Goal: Communication & Community: Answer question/provide support

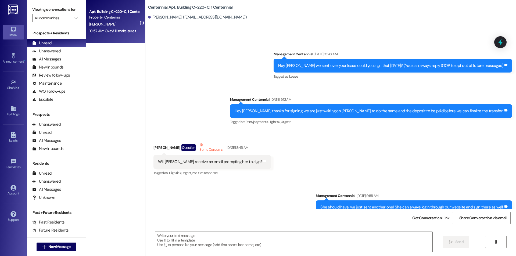
scroll to position [9447, 0]
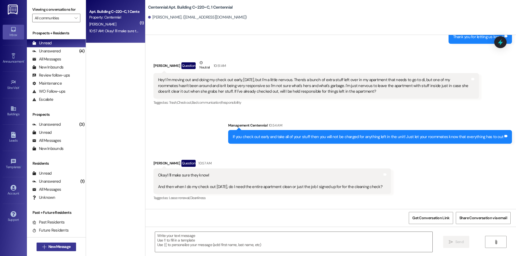
click at [55, 249] on span "New Message" at bounding box center [59, 247] width 22 height 6
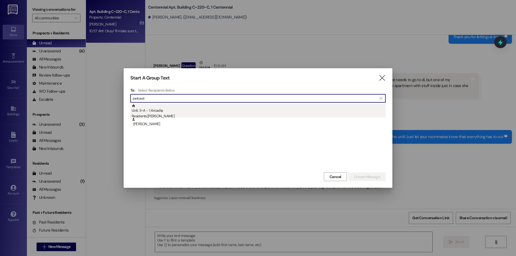
type input "pelcast"
click at [178, 114] on div "Residents: Ilse Pelcastre" at bounding box center [259, 116] width 254 height 6
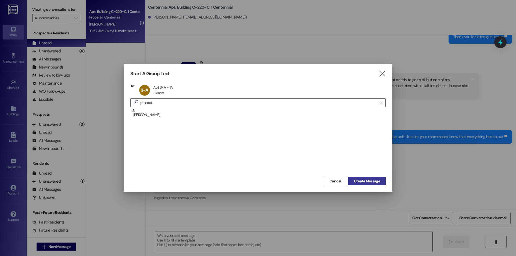
click at [368, 180] on span "Create Message" at bounding box center [367, 181] width 26 height 6
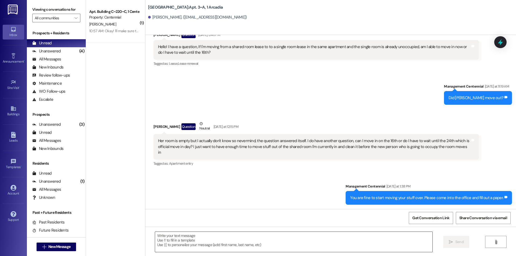
click at [296, 244] on textarea at bounding box center [293, 242] width 277 height 20
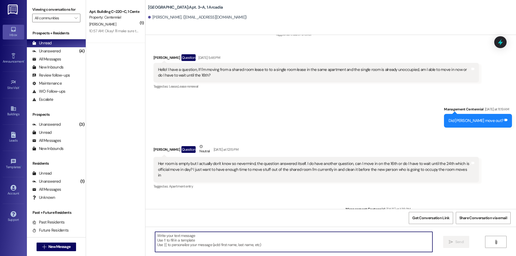
scroll to position [5253, 0]
click at [326, 244] on textarea at bounding box center [293, 242] width 277 height 20
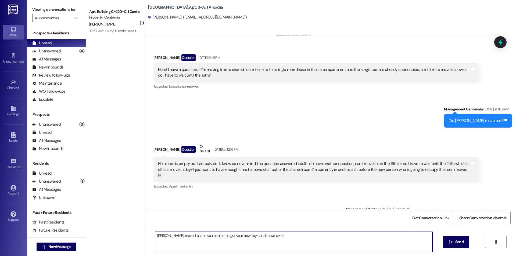
type textarea "Nayla moved out so you can come get your new keys and move over!"
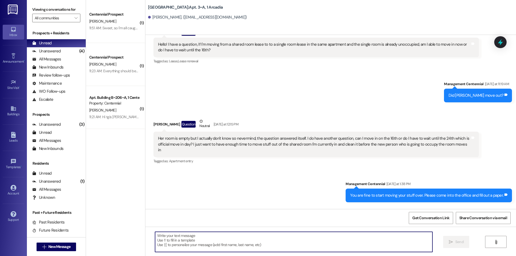
scroll to position [5290, 0]
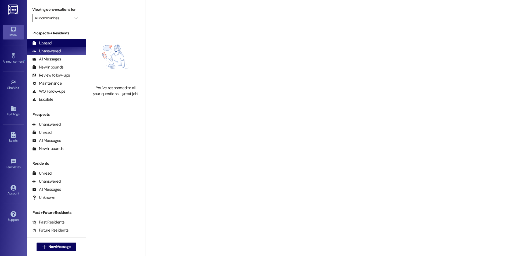
click at [49, 43] on div "Unread" at bounding box center [41, 43] width 19 height 6
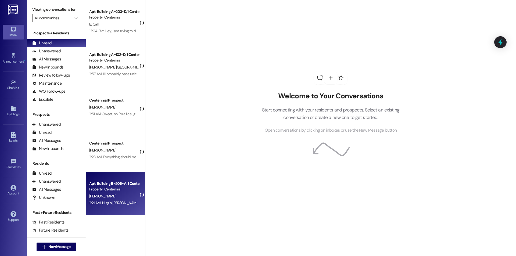
click at [128, 191] on div "Property: Centennial" at bounding box center [114, 189] width 50 height 6
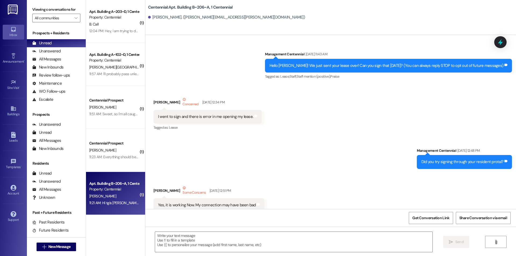
scroll to position [3902, 0]
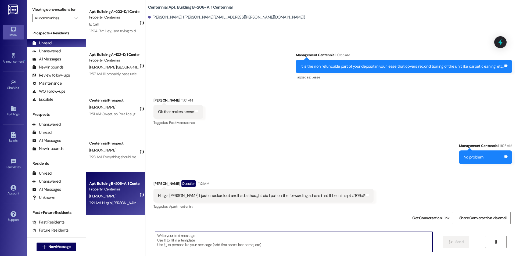
click at [249, 237] on textarea at bounding box center [293, 242] width 277 height 20
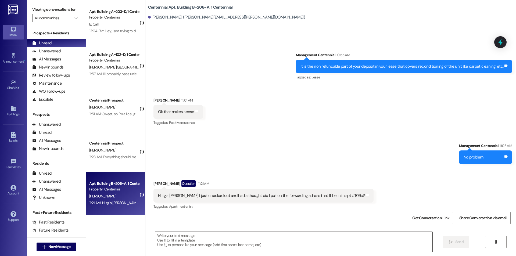
click at [260, 238] on textarea at bounding box center [293, 242] width 277 height 20
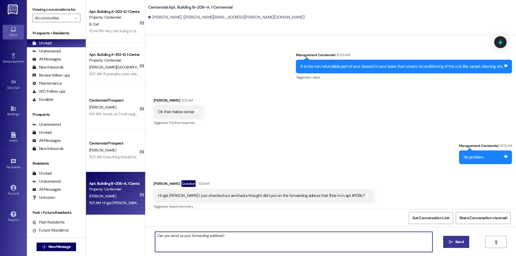
type textarea "Can you send us your forwarding address?"
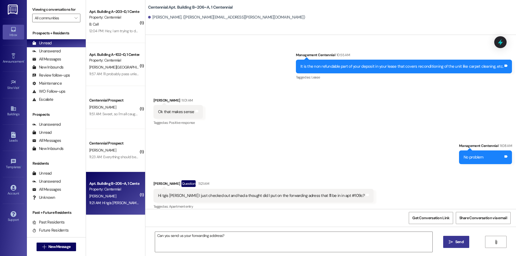
click at [448, 241] on icon "" at bounding box center [450, 242] width 4 height 4
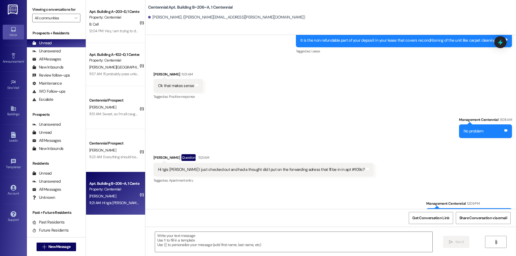
scroll to position [3940, 0]
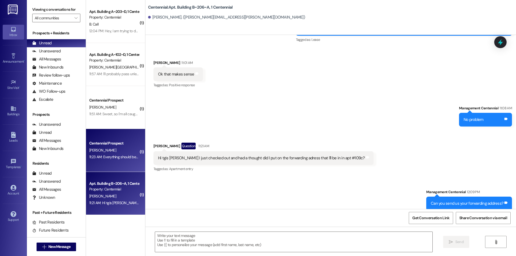
click at [104, 159] on div "11:23 AM: Everything should be uploaded now 11:23 AM: Everything should be uplo…" at bounding box center [124, 156] width 70 height 5
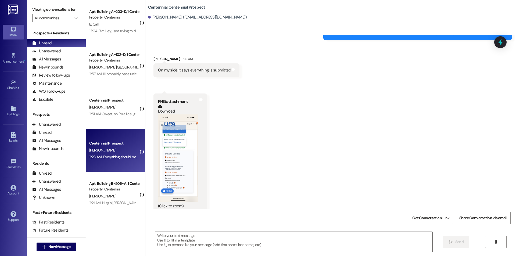
scroll to position [617, 0]
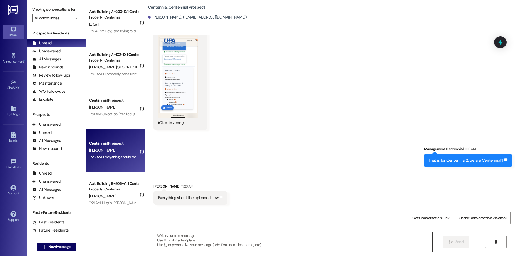
click at [230, 245] on textarea at bounding box center [293, 242] width 277 height 20
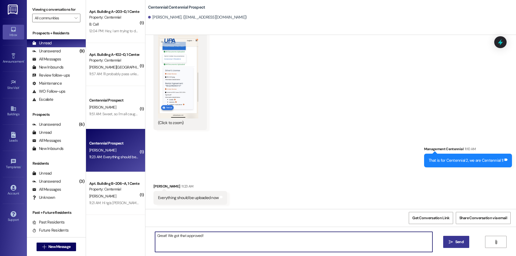
type textarea "Great! We got that approved!"
click at [457, 247] on button " Send" at bounding box center [456, 242] width 26 height 12
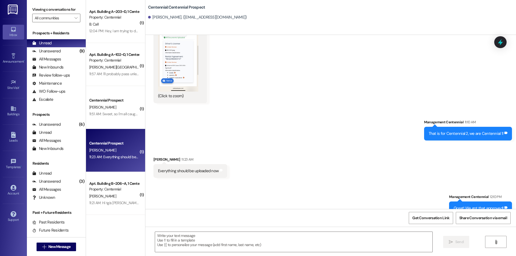
scroll to position [655, 0]
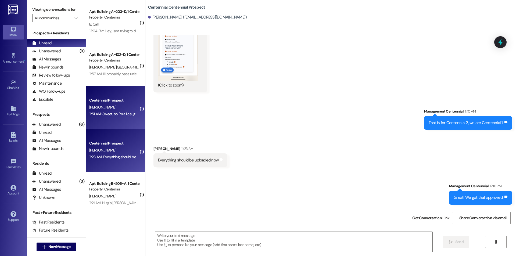
click at [115, 117] on div "11:51 AM: Sweet, so I'm all caught up now then? 11:51 AM: Sweet, so I'm all cau…" at bounding box center [114, 114] width 51 height 7
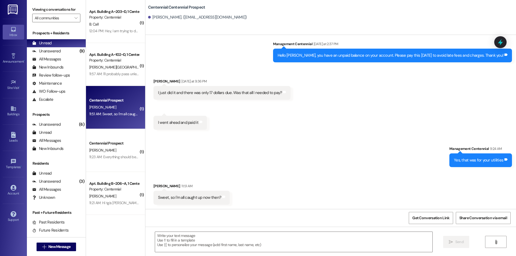
scroll to position [56, 0]
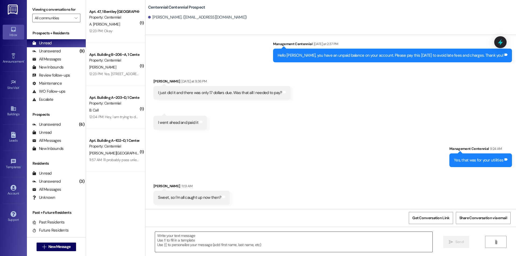
click at [236, 241] on textarea at bounding box center [293, 242] width 277 height 20
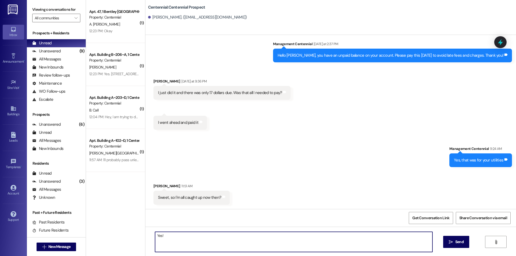
type textarea "Yes!"
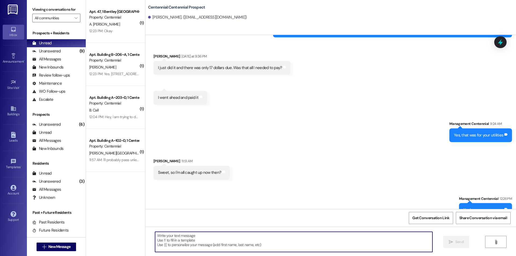
scroll to position [93, 0]
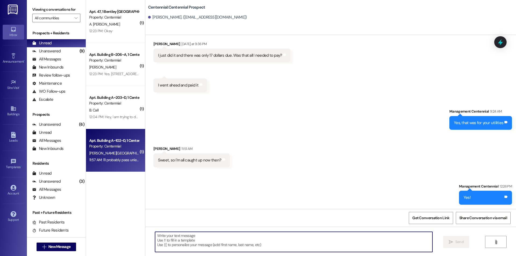
click at [117, 152] on div "Z. Sorensen" at bounding box center [114, 153] width 51 height 7
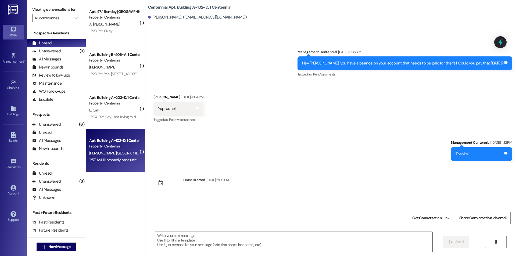
scroll to position [6510, 0]
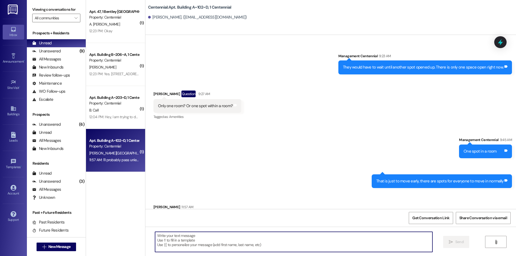
click at [245, 245] on textarea at bounding box center [293, 242] width 277 height 20
type textarea "No worries!"
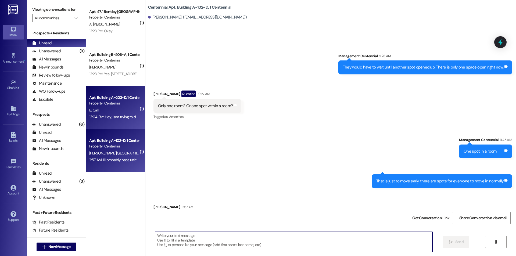
scroll to position [6510, 0]
click at [118, 99] on div "Apt. Building A~203~D, 1 Centennial" at bounding box center [114, 98] width 50 height 6
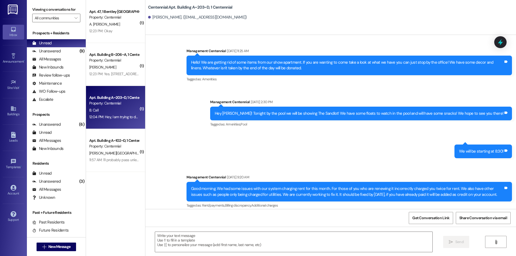
scroll to position [5261, 0]
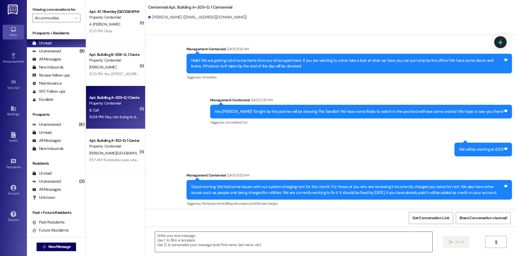
click at [289, 247] on textarea at bounding box center [293, 242] width 277 height 20
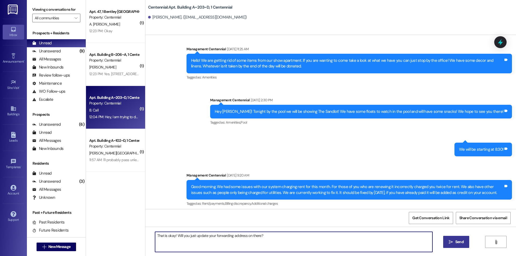
type textarea "That is okay! Will you just update your forwarding address on there?"
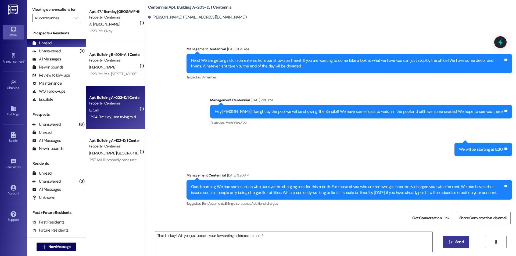
click at [448, 240] on icon "" at bounding box center [450, 242] width 4 height 4
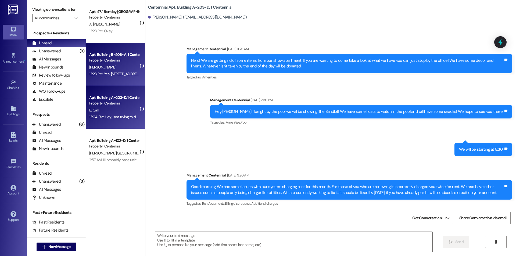
click at [117, 76] on div "12:23 PM: Yes. 1850 N University Ave, Provo, UT 84604 apt 109c 12:23 PM: Yes. 1…" at bounding box center [115, 73] width 52 height 5
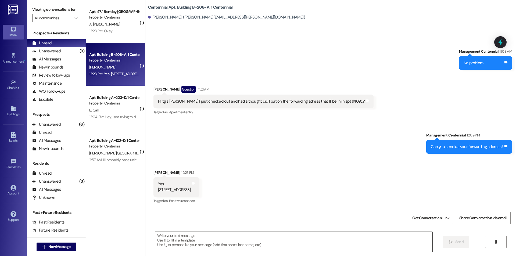
scroll to position [3991, 0]
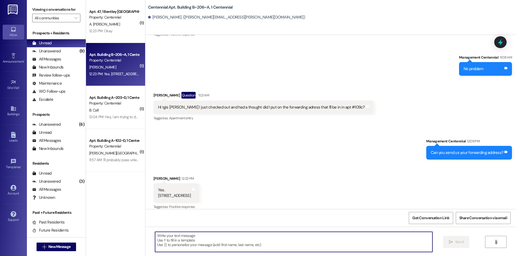
click at [249, 243] on textarea at bounding box center [293, 242] width 277 height 20
type textarea "Thanks!"
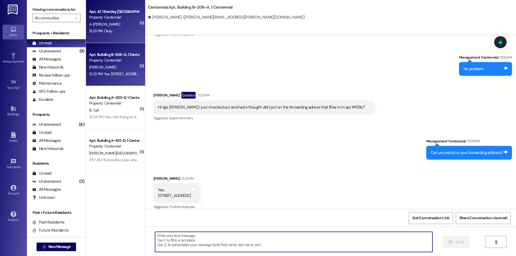
click at [122, 28] on div "12:23 PM: Okay 12:23 PM: Okay" at bounding box center [114, 31] width 51 height 7
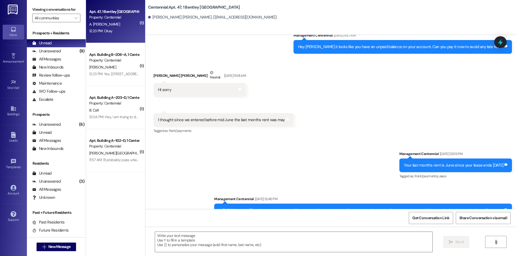
scroll to position [2924, 0]
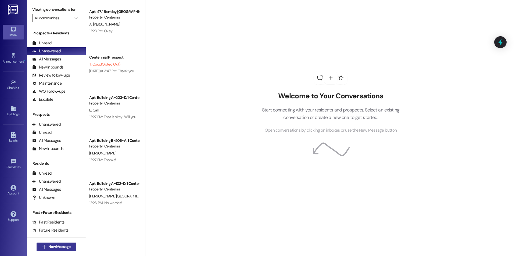
click at [60, 248] on span "New Message" at bounding box center [59, 247] width 22 height 6
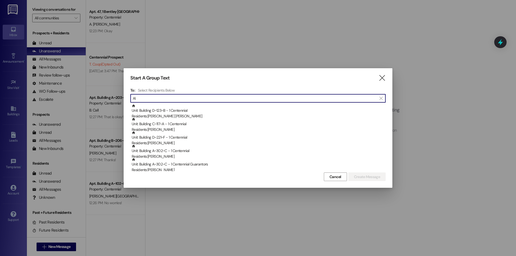
type input "A"
type input "n"
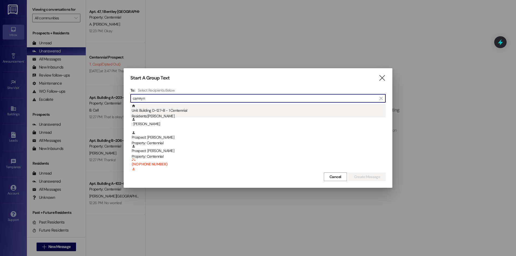
type input "camryn"
click at [184, 115] on div "Residents: [PERSON_NAME]" at bounding box center [259, 116] width 254 height 6
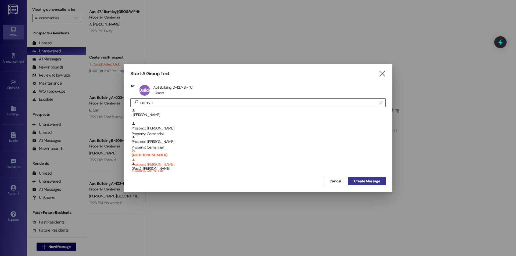
click at [361, 180] on span "Create Message" at bounding box center [367, 181] width 26 height 6
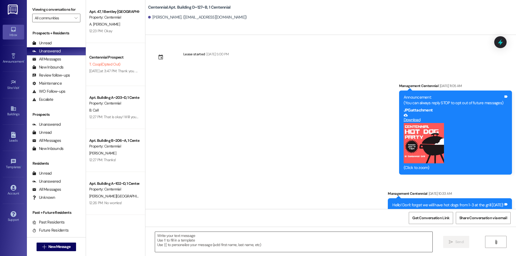
scroll to position [415, 0]
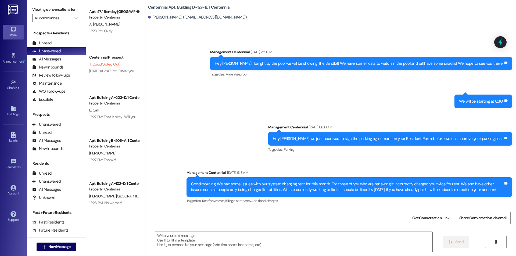
click at [335, 139] on div "Hey [PERSON_NAME] we just need you to sign the parking agreement on your Reside…" at bounding box center [388, 139] width 230 height 6
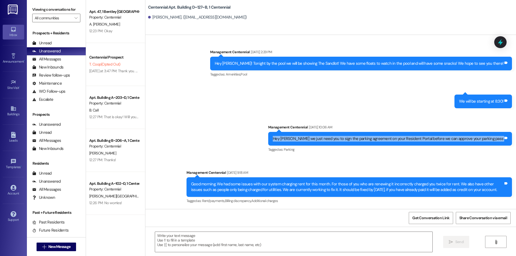
click at [335, 139] on div "Hey [PERSON_NAME] we just need you to sign the parking agreement on your Reside…" at bounding box center [388, 139] width 230 height 6
copy div "Hey [PERSON_NAME] we just need you to sign the parking agreement on your Reside…"
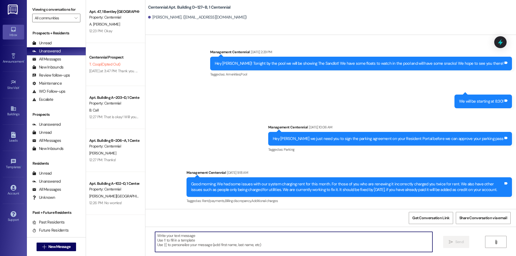
click at [206, 243] on textarea at bounding box center [293, 242] width 277 height 20
paste textarea "Hey Camryn we just need you to sign the parking agreement on your Resident Port…"
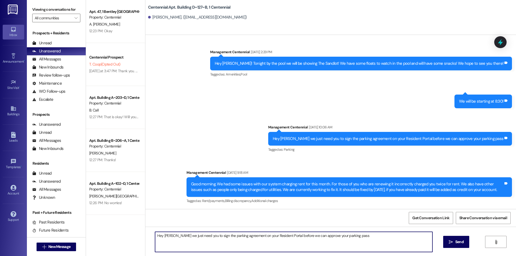
drag, startPoint x: 173, startPoint y: 236, endPoint x: 360, endPoint y: 234, distance: 187.2
click at [360, 234] on textarea "Hey Camryn we just need you to sign the parking agreement on your Resident Port…" at bounding box center [293, 242] width 277 height 20
click at [244, 239] on textarea "Hey {{" at bounding box center [293, 242] width 277 height 20
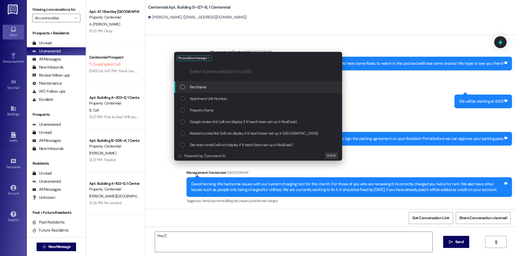
click at [225, 89] on div "First Name" at bounding box center [258, 87] width 157 height 6
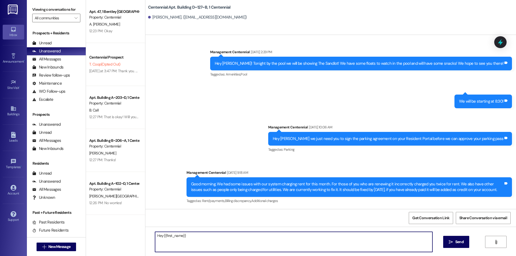
click at [160, 234] on textarea "Hey{{first_name}}" at bounding box center [293, 242] width 277 height 20
click at [194, 235] on textarea "Hey {{first_name}}" at bounding box center [293, 242] width 277 height 20
paste textarea "we just need you to sign the parking agreement on your Resident Portal before w…"
click at [361, 234] on textarea "Hey {{first_name}}, we just need you to sign the parking agreement on your Resi…" at bounding box center [293, 242] width 277 height 20
click at [360, 234] on textarea "Hey {{first_name}}, we just need you to sign the parking agreement on your Resi…" at bounding box center [293, 242] width 277 height 20
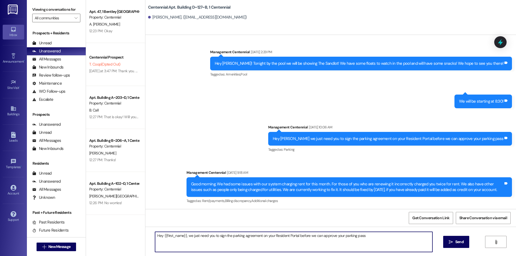
click at [360, 234] on textarea "Hey {{first_name}}, we just need you to sign the parking agreement on your Resi…" at bounding box center [293, 242] width 277 height 20
click at [392, 237] on textarea "Hey {{first_name}}, we just need you to sign the parking agreement on your Resi…" at bounding box center [293, 242] width 277 height 20
type textarea "Hey {{first_name}}, we just need you to sign the parking agreement on your Resi…"
click at [455, 243] on span "Send" at bounding box center [459, 242] width 8 height 6
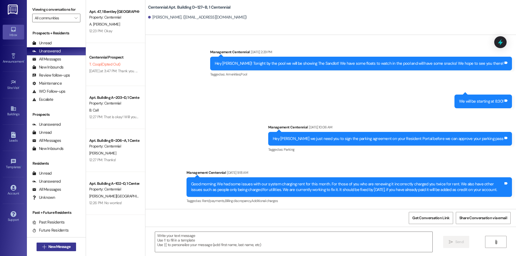
click at [67, 244] on span "New Message" at bounding box center [59, 247] width 22 height 6
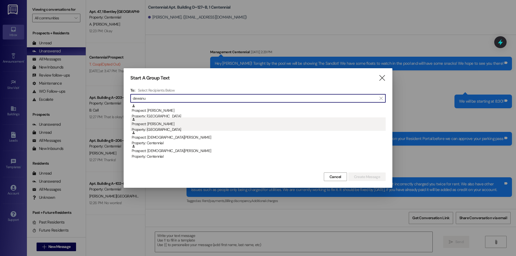
type input "dewsnu"
click at [173, 126] on div "Prospect: Emma Dewsnup Property: Cornerstone" at bounding box center [259, 124] width 254 height 15
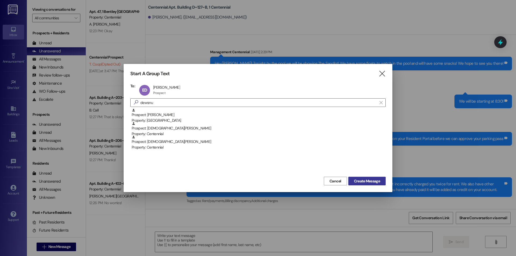
click at [365, 178] on span "Create Message" at bounding box center [367, 181] width 26 height 6
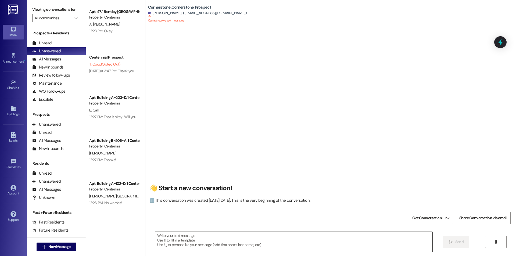
scroll to position [0, 0]
click at [331, 237] on textarea at bounding box center [293, 242] width 277 height 20
paste textarea "Hey {{first_name}}, we just need you to sign the parking agreement on your Resi…"
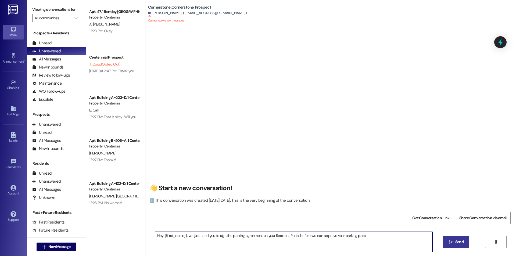
type textarea "Hey {{first_name}}, we just need you to sign the parking agreement on your Resi…"
click at [447, 241] on button " Send" at bounding box center [456, 242] width 26 height 12
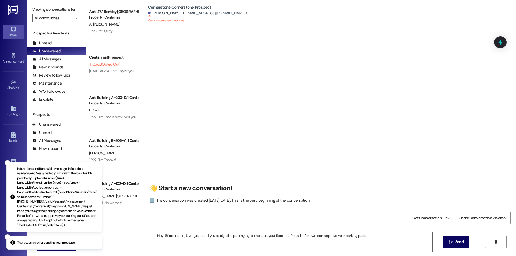
drag, startPoint x: 9, startPoint y: 169, endPoint x: 20, endPoint y: 205, distance: 37.6
click at [9, 164] on icon "Close toast" at bounding box center [7, 162] width 3 height 3
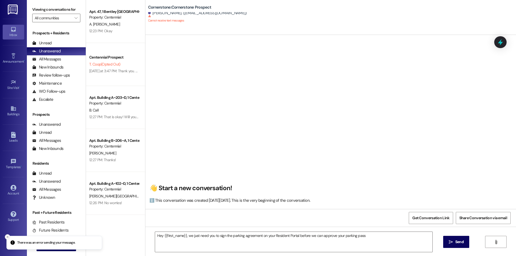
click at [7, 237] on line "Close toast" at bounding box center [8, 237] width 2 height 2
click at [64, 247] on span "New Message" at bounding box center [59, 247] width 22 height 6
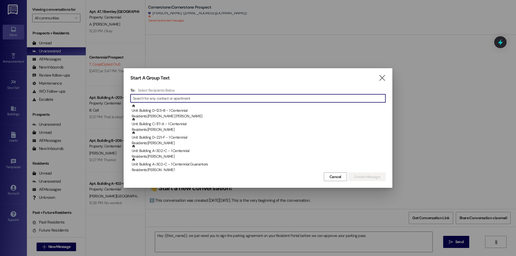
click at [190, 99] on input at bounding box center [259, 99] width 252 height 8
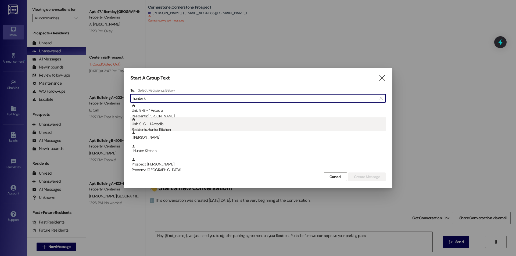
type input "hunter k"
click at [198, 130] on div "Residents: Hunter Kitchen" at bounding box center [259, 130] width 254 height 6
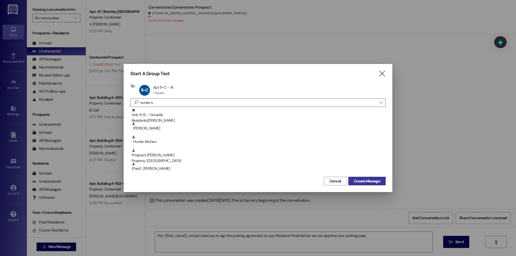
click at [375, 183] on span "Create Message" at bounding box center [367, 181] width 26 height 6
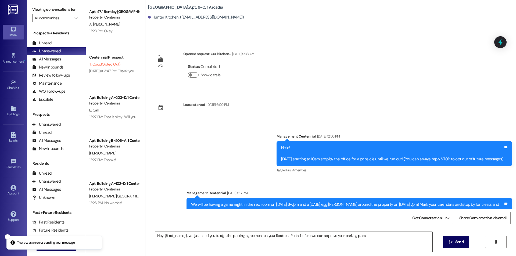
scroll to position [1372, 0]
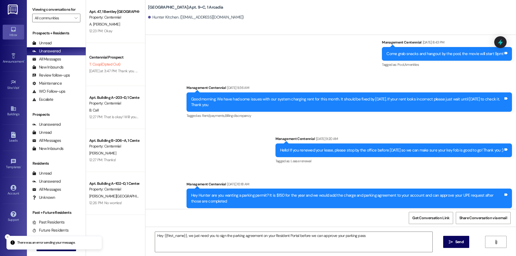
click at [447, 244] on span " Send" at bounding box center [455, 242] width 17 height 6
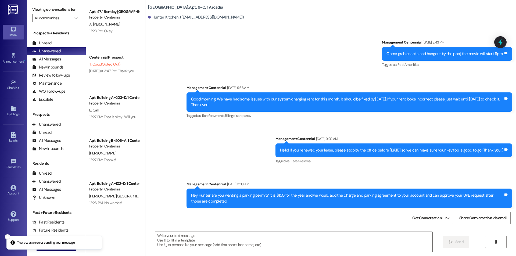
click at [6, 237] on icon "Close toast" at bounding box center [7, 236] width 3 height 3
click at [48, 246] on span "New Message" at bounding box center [59, 247] width 22 height 6
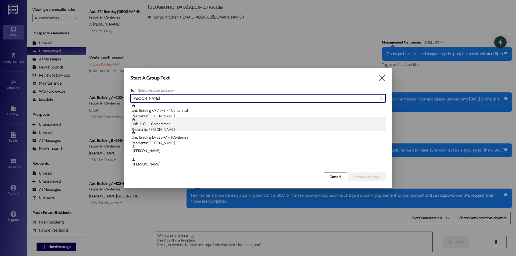
type input "katherine"
click at [211, 122] on div "Unit: 11~C - 1 Cornerstone Residents: Katherine Roderick" at bounding box center [259, 124] width 254 height 15
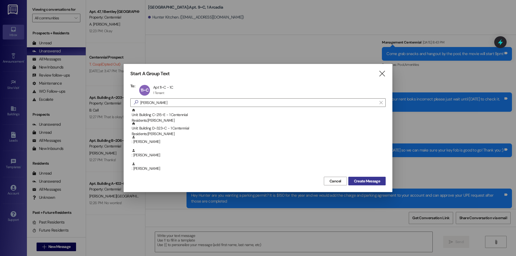
click at [378, 181] on span "Create Message" at bounding box center [367, 181] width 26 height 6
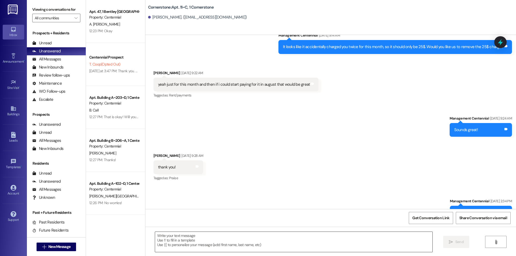
scroll to position [2876, 0]
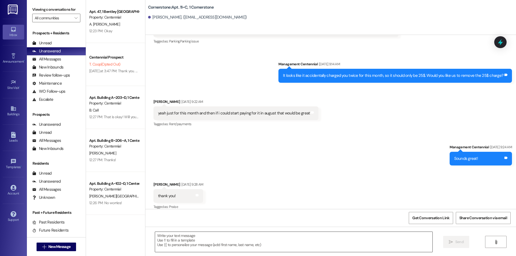
click at [331, 232] on textarea at bounding box center [293, 242] width 277 height 20
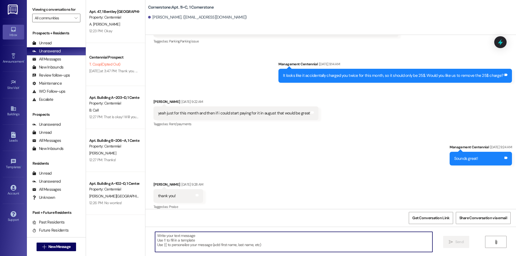
paste textarea "Hey {{first_name}}, we just need you to sign the parking agreement on your Resi…"
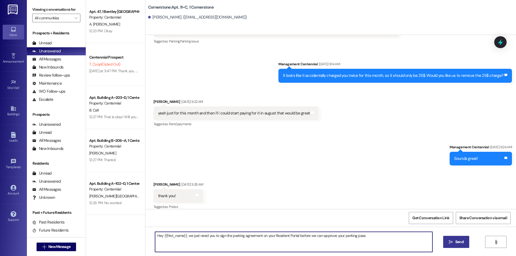
type textarea "Hey {{first_name}}, we just need you to sign the parking agreement on your Resi…"
drag, startPoint x: 447, startPoint y: 238, endPoint x: 391, endPoint y: 236, distance: 56.7
click at [448, 238] on button " Send" at bounding box center [456, 242] width 26 height 12
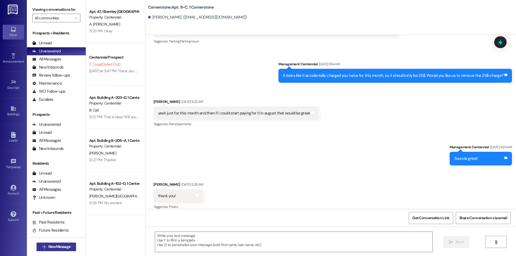
click at [61, 246] on span "New Message" at bounding box center [59, 247] width 22 height 6
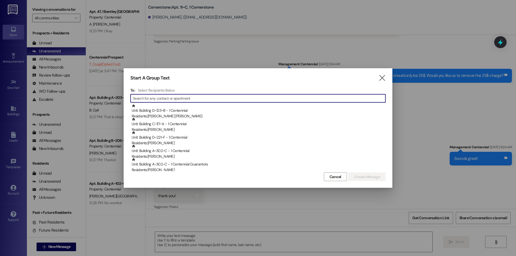
click at [190, 101] on input at bounding box center [259, 99] width 252 height 8
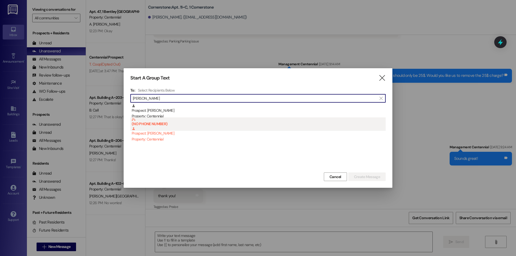
type input "owen borg"
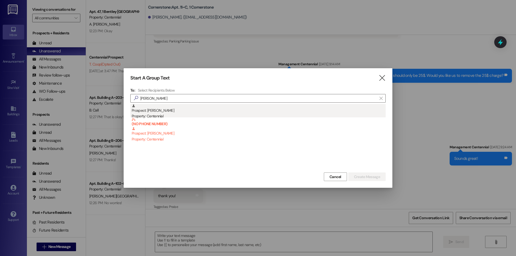
drag, startPoint x: 184, startPoint y: 118, endPoint x: 185, endPoint y: 114, distance: 3.6
click at [185, 114] on div "Prospect: Owen Borg Property: Centennial (NO PHONE NUMBER) Prospect: Owen Borg …" at bounding box center [257, 117] width 255 height 27
click at [212, 117] on div "Property: Centennial" at bounding box center [259, 116] width 254 height 6
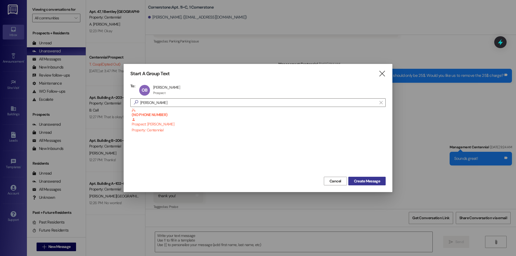
click at [356, 184] on button "Create Message" at bounding box center [366, 181] width 37 height 9
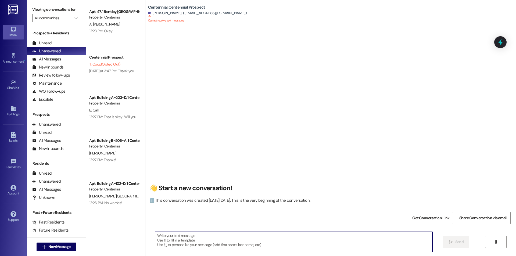
click at [320, 247] on textarea at bounding box center [293, 242] width 277 height 20
paste textarea "Hey {{first_name}}, we just need you to sign the parking agreement on your Resi…"
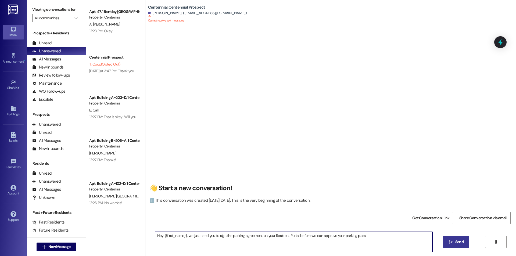
type textarea "Hey {{first_name}}, we just need you to sign the parking agreement on your Resi…"
click at [452, 238] on button " Send" at bounding box center [456, 242] width 26 height 12
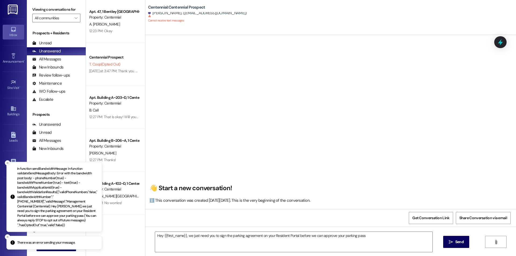
click at [6, 164] on icon "Close toast" at bounding box center [7, 162] width 3 height 3
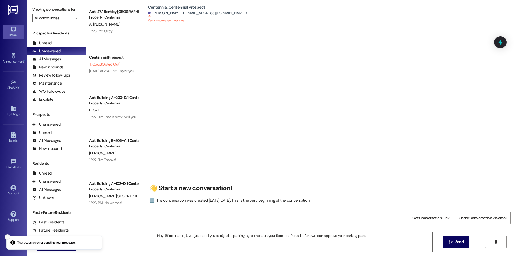
click at [8, 236] on icon "Close toast" at bounding box center [7, 236] width 3 height 3
click at [63, 245] on span "New Message" at bounding box center [59, 247] width 22 height 6
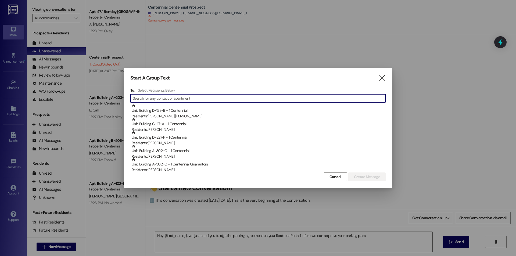
click at [213, 97] on input at bounding box center [259, 99] width 252 height 8
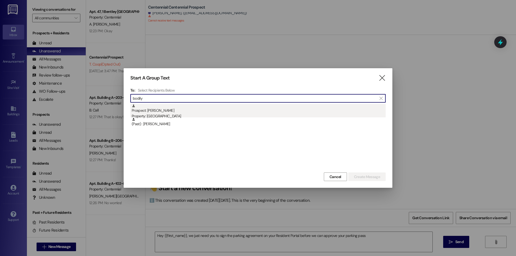
type input "bodily"
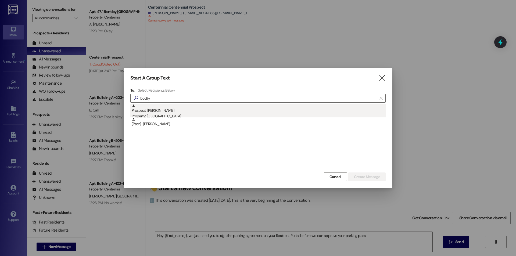
click at [181, 110] on div "Prospect: Elena Bodily Property: Cornerstone" at bounding box center [259, 111] width 254 height 15
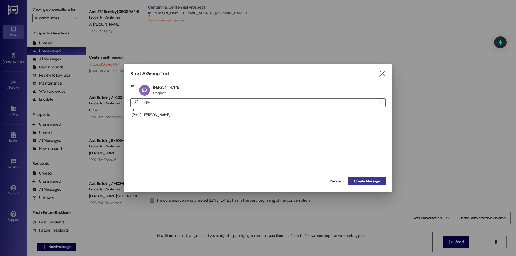
click at [354, 183] on span "Create Message" at bounding box center [367, 181] width 26 height 6
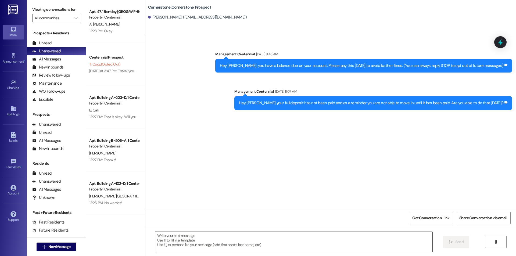
click at [325, 243] on textarea at bounding box center [293, 242] width 277 height 20
paste textarea "Hey {{first_name}}, we just need you to sign the parking agreement on your Resi…"
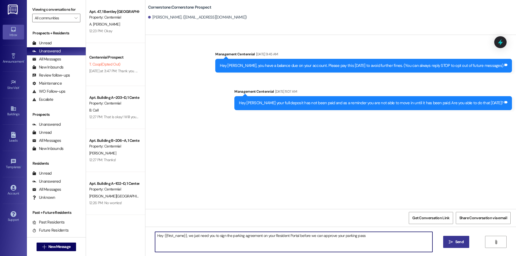
type textarea "Hey {{first_name}}, we just need you to sign the parking agreement on your Resi…"
drag, startPoint x: 448, startPoint y: 242, endPoint x: 512, endPoint y: 211, distance: 70.0
click at [450, 241] on icon "" at bounding box center [450, 242] width 4 height 4
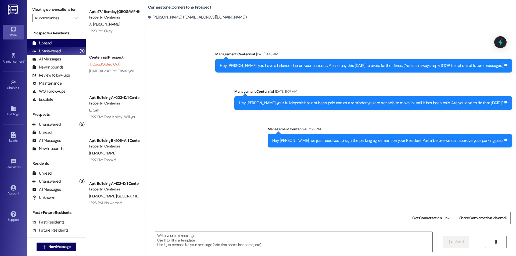
click at [56, 45] on div "Unread (0)" at bounding box center [56, 43] width 59 height 8
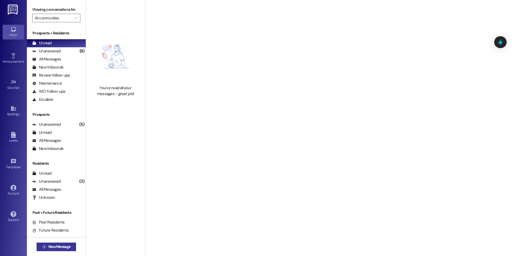
click at [60, 246] on span "New Message" at bounding box center [59, 247] width 22 height 6
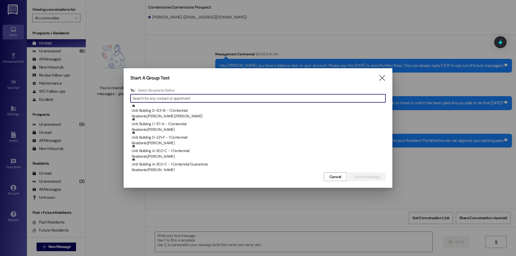
click at [239, 94] on div "To: Select Recipients Below  Unit: Building D~123~B - 1 Centennial Residents: …" at bounding box center [257, 129] width 255 height 83
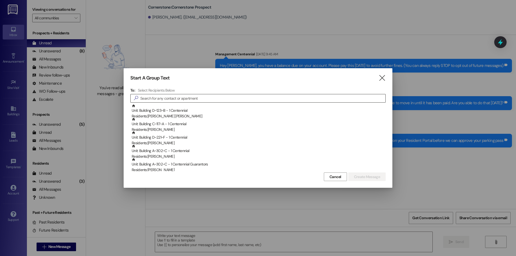
click at [239, 100] on input at bounding box center [262, 99] width 245 height 8
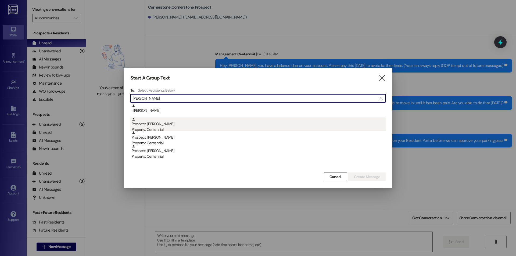
type input "shea"
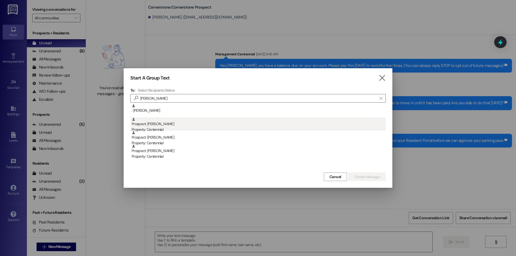
click at [191, 129] on div "Property: Centennial" at bounding box center [259, 130] width 254 height 6
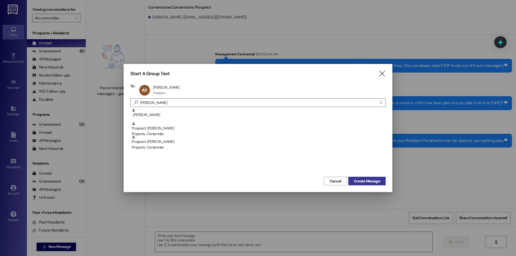
click at [362, 183] on span "Create Message" at bounding box center [367, 181] width 26 height 6
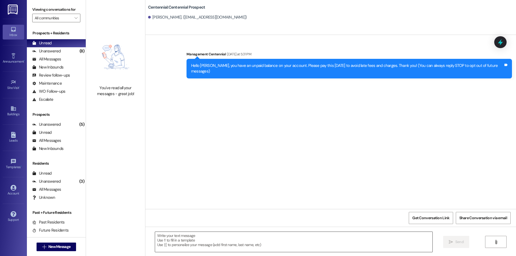
click at [357, 238] on textarea at bounding box center [293, 242] width 277 height 20
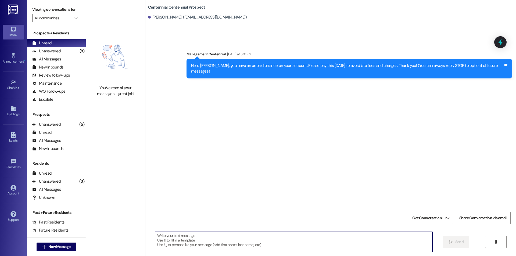
paste textarea "Hey {{first_name}}, we just need you to sign the parking agreement on your Resi…"
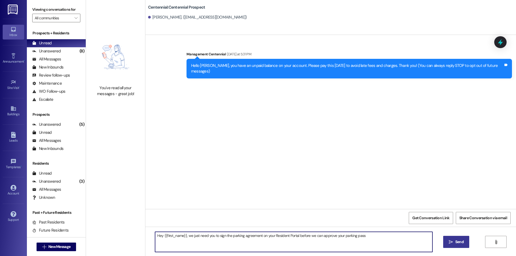
type textarea "Hey {{first_name}}, we just need you to sign the parking agreement on your Resi…"
click at [455, 242] on span "Send" at bounding box center [459, 242] width 8 height 6
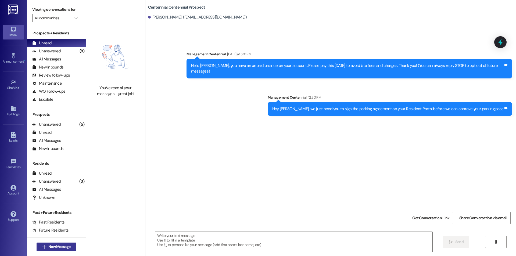
click at [65, 247] on span "New Message" at bounding box center [59, 247] width 22 height 6
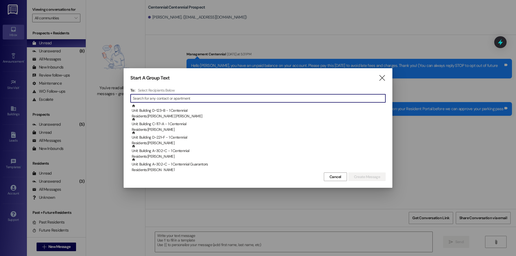
click at [248, 95] on input at bounding box center [259, 99] width 252 height 8
click at [247, 98] on input at bounding box center [259, 99] width 252 height 8
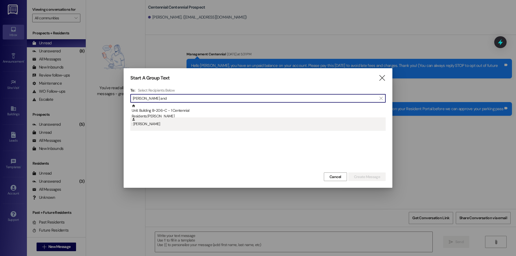
type input "cole and"
click at [193, 120] on div ": Cole Anderson" at bounding box center [259, 121] width 254 height 9
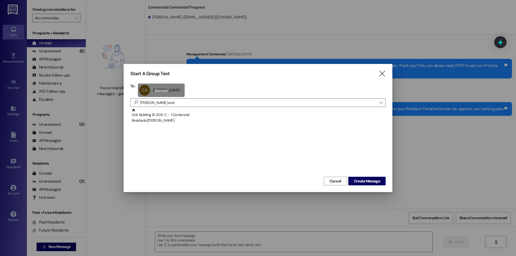
click at [157, 88] on div "CA Cole Anderson Cole Anderson click to remove" at bounding box center [161, 90] width 47 height 13
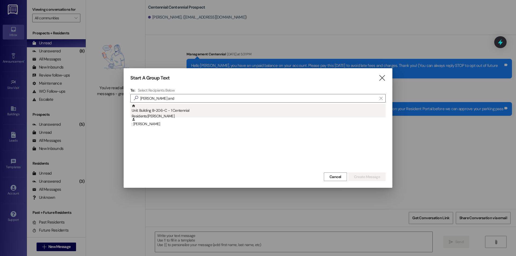
click at [160, 111] on div "Unit: Building B~206~C - 1 Centennial Residents: Cole Anderson" at bounding box center [259, 111] width 254 height 15
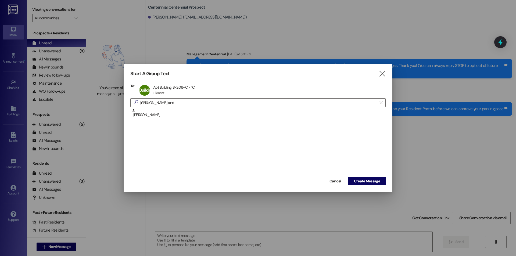
click at [377, 186] on div "Start A Group Text  To: Building B~206~C Apt Building B~206~C - 1C Apt Buildin…" at bounding box center [258, 128] width 269 height 128
click at [371, 181] on span "Create Message" at bounding box center [367, 181] width 26 height 6
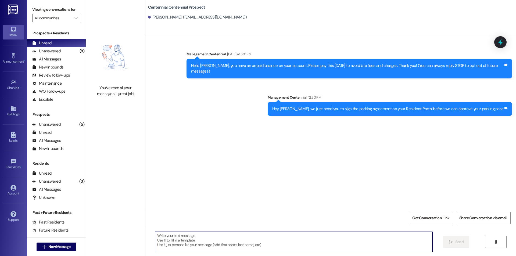
click at [342, 248] on textarea at bounding box center [293, 242] width 277 height 20
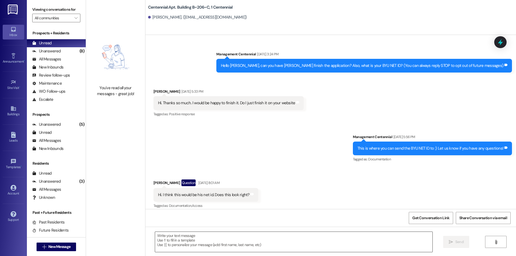
scroll to position [7221, 0]
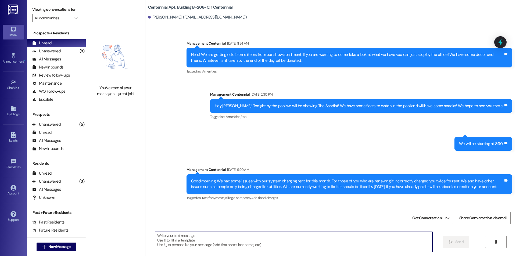
click at [374, 242] on textarea at bounding box center [293, 242] width 277 height 20
paste textarea "Hey {{first_name}}, we just need you to sign the parking agreement on your Resi…"
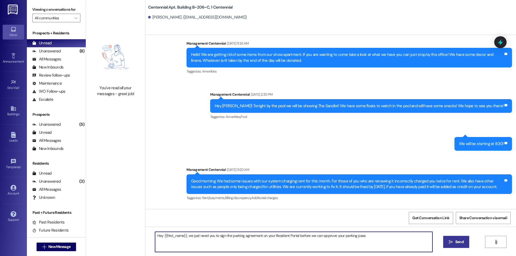
type textarea "Hey {{first_name}}, we just need you to sign the parking agreement on your Resi…"
click at [453, 242] on span " Send" at bounding box center [455, 242] width 17 height 6
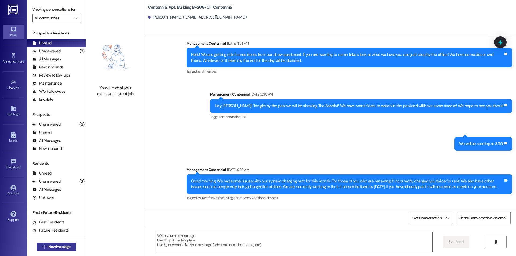
click at [58, 246] on span "New Message" at bounding box center [59, 247] width 22 height 6
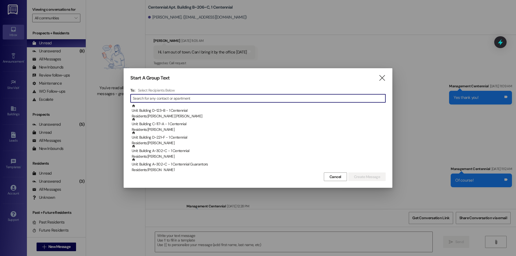
scroll to position [5826, 0]
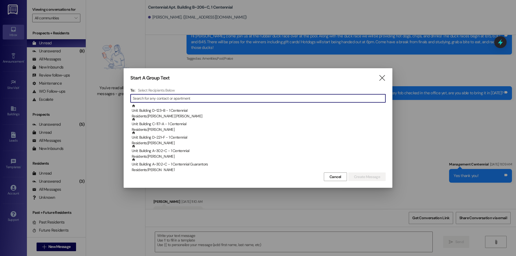
click at [178, 99] on input at bounding box center [259, 99] width 252 height 8
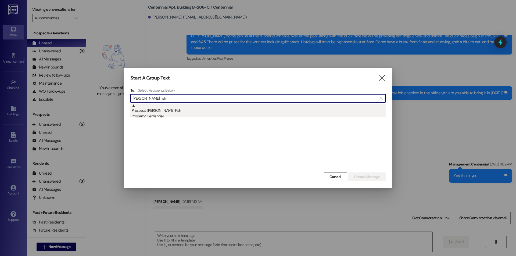
type input "tatum fish"
click at [183, 113] on div "Prospect: Tatum Fish Property: Centennial" at bounding box center [259, 111] width 254 height 15
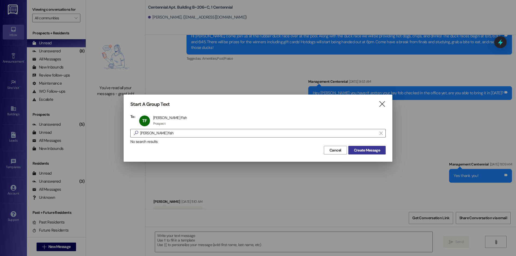
click at [378, 150] on span "Create Message" at bounding box center [367, 150] width 26 height 6
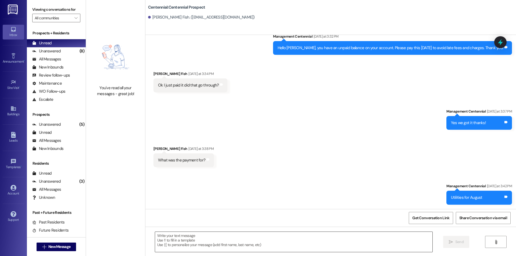
scroll to position [452, 0]
click at [304, 241] on textarea at bounding box center [293, 242] width 277 height 20
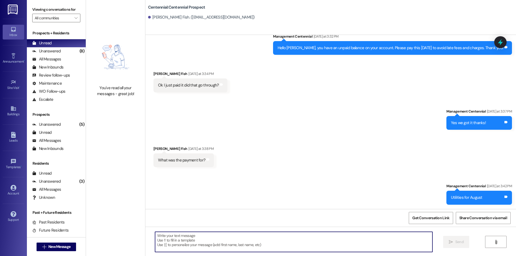
paste textarea "Hey {{first_name}}, we just need you to sign the parking agreement on your Resi…"
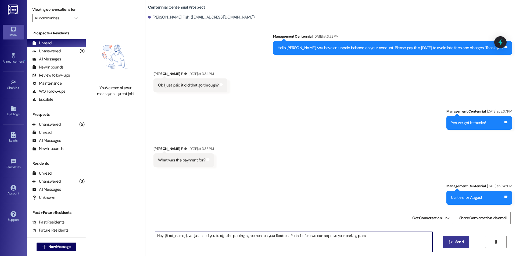
type textarea "Hey {{first_name}}, we just need you to sign the parking agreement on your Resi…"
click at [450, 244] on span " Send" at bounding box center [455, 242] width 17 height 6
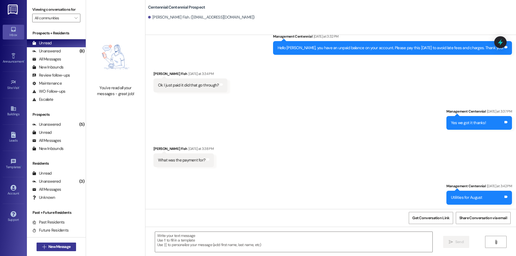
click at [61, 245] on span "New Message" at bounding box center [59, 247] width 22 height 6
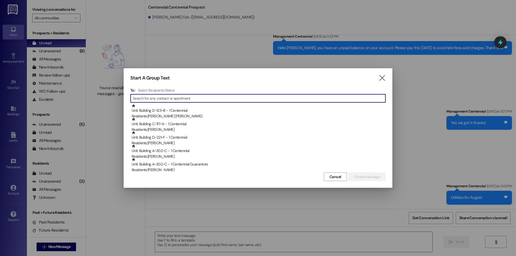
click at [193, 100] on input at bounding box center [259, 99] width 252 height 8
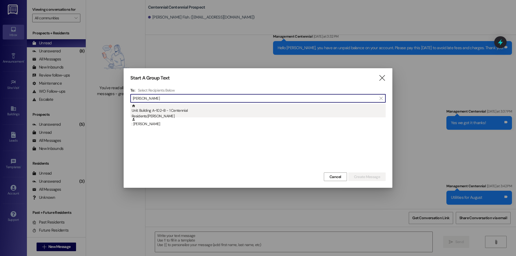
type input "david heap"
click at [188, 115] on div "Residents: David Heap" at bounding box center [259, 116] width 254 height 6
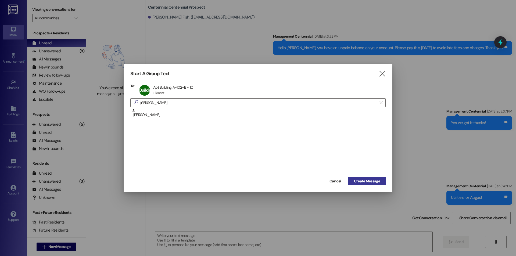
click at [372, 180] on span "Create Message" at bounding box center [367, 181] width 26 height 6
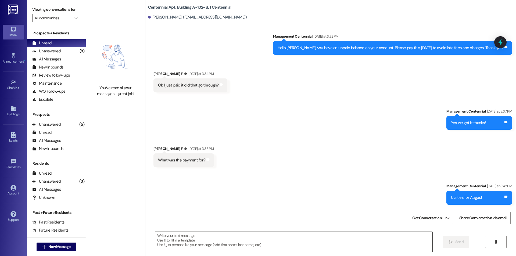
click at [359, 245] on textarea at bounding box center [293, 242] width 277 height 20
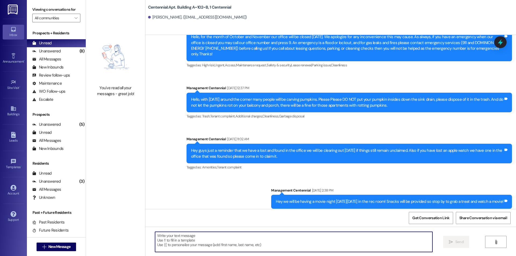
scroll to position [5797, 0]
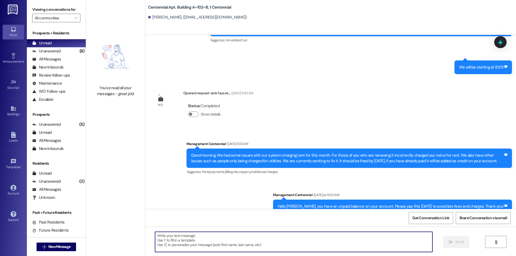
paste textarea "Hey {{first_name}}, we just need you to sign the parking agreement on your Resi…"
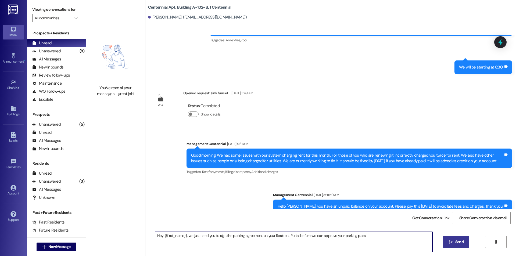
type textarea "Hey {{first_name}}, we just need you to sign the parking agreement on your Resi…"
click at [458, 244] on span "Send" at bounding box center [459, 242] width 8 height 6
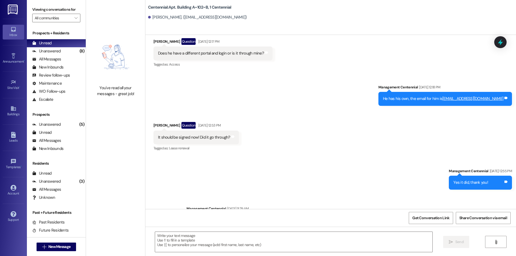
scroll to position [3108, 0]
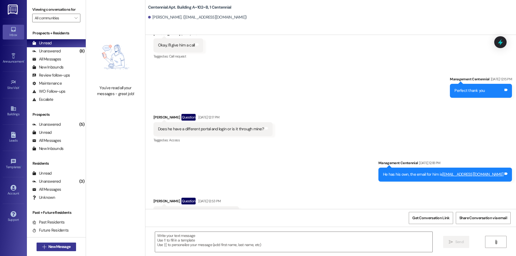
click at [71, 246] on button " New Message" at bounding box center [57, 247] width 40 height 9
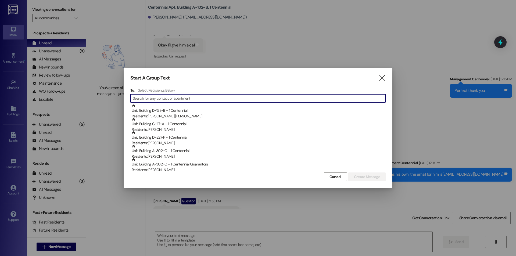
click at [240, 96] on input at bounding box center [259, 99] width 252 height 8
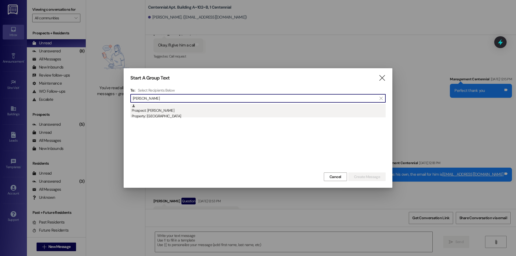
type input "bayles"
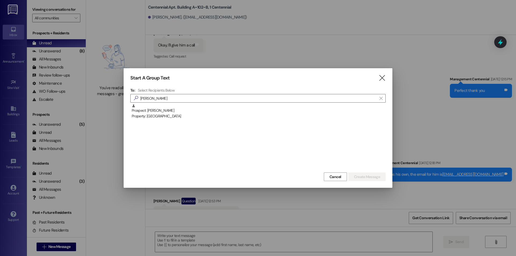
click at [226, 114] on div "Property: Arcadia" at bounding box center [259, 116] width 254 height 6
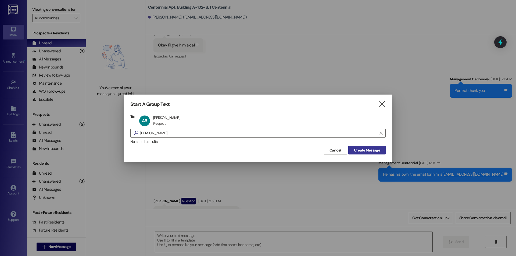
click at [365, 152] on span "Create Message" at bounding box center [367, 150] width 26 height 6
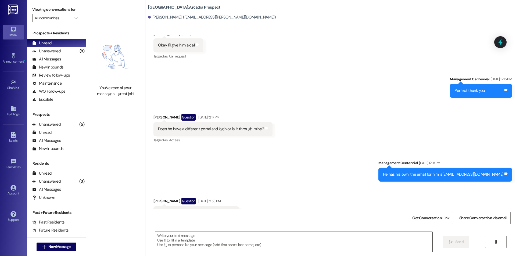
click at [328, 243] on textarea at bounding box center [293, 242] width 277 height 20
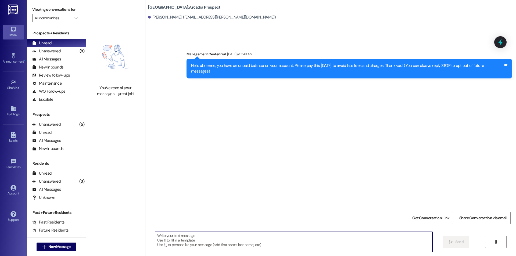
scroll to position [0, 0]
paste textarea "Hey {{first_name}}, we just need you to sign the parking agreement on your Resi…"
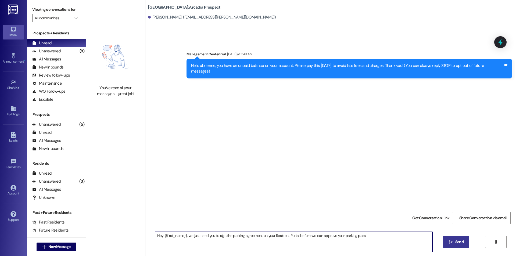
type textarea "Hey {{first_name}}, we just need you to sign the parking agreement on your Resi…"
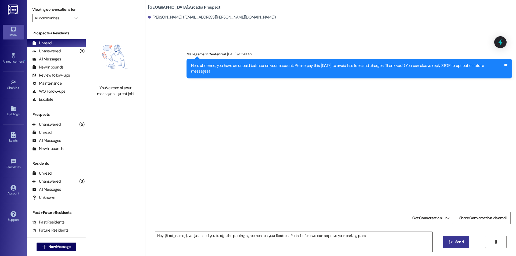
click at [451, 244] on icon "" at bounding box center [450, 242] width 4 height 4
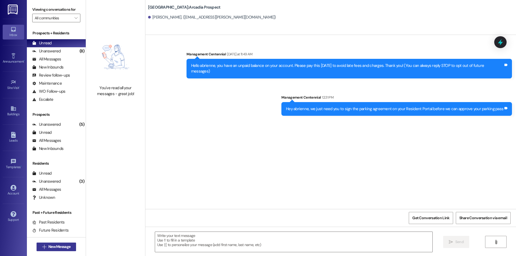
click at [69, 245] on span "New Message" at bounding box center [59, 247] width 24 height 6
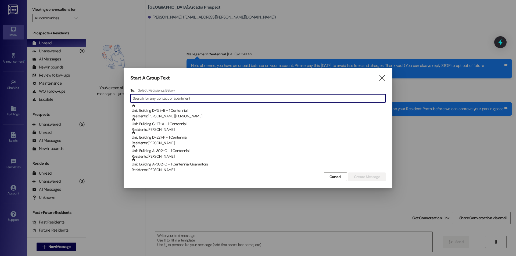
click at [232, 99] on input at bounding box center [259, 99] width 252 height 8
click at [194, 98] on input "mes" at bounding box center [255, 99] width 244 height 8
type input "j"
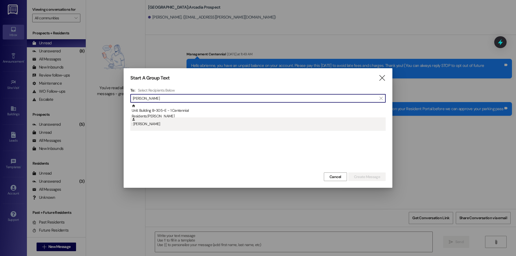
type input "william star"
click at [192, 118] on div ": William Starley" at bounding box center [259, 121] width 254 height 9
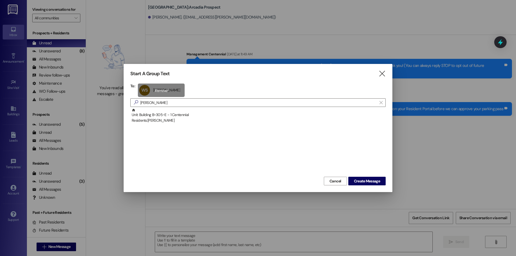
click at [173, 94] on div "WS William Starley William Starley click to remove" at bounding box center [161, 90] width 47 height 13
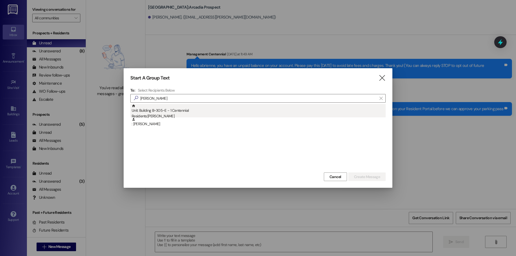
click at [171, 113] on div "Unit: Building B~305~E - 1 Centennial Residents: William Starley" at bounding box center [259, 111] width 254 height 15
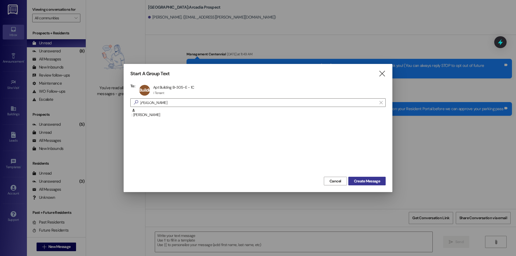
click at [362, 181] on span "Create Message" at bounding box center [367, 181] width 26 height 6
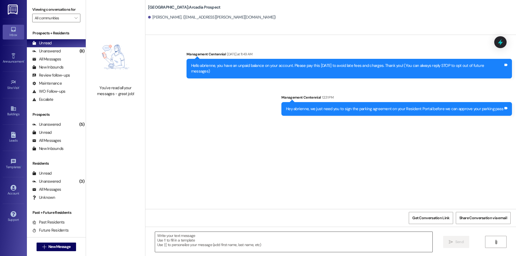
click at [331, 245] on textarea at bounding box center [293, 242] width 277 height 20
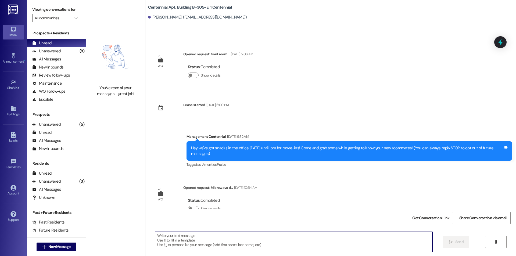
scroll to position [5344, 0]
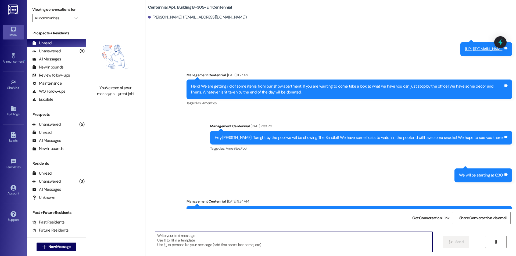
paste textarea "Hey {{first_name}}, we just need you to sign the parking agreement on your Resi…"
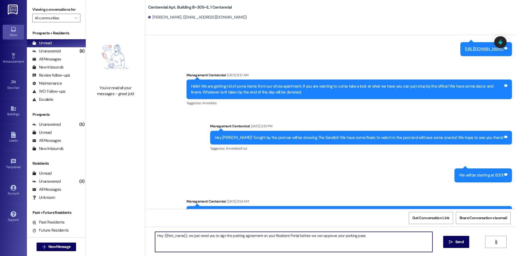
type textarea "Hey {{first_name}}, we just need you to sign the parking agreement on your Resi…"
click at [442, 242] on div "Hey {{first_name}}, we just need you to sign the parking agreement on your Resi…" at bounding box center [330, 247] width 370 height 40
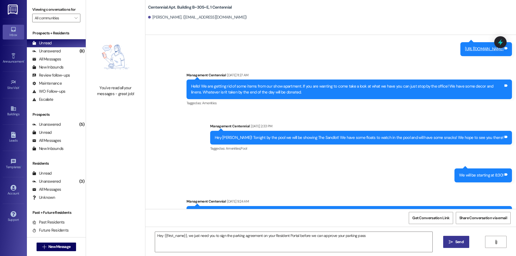
click at [448, 242] on icon "" at bounding box center [450, 242] width 4 height 4
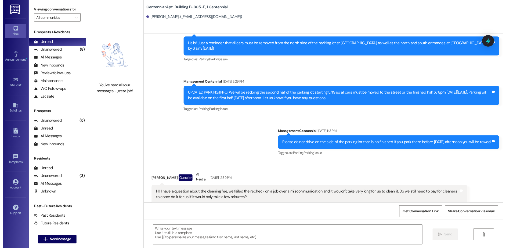
scroll to position [4470, 0]
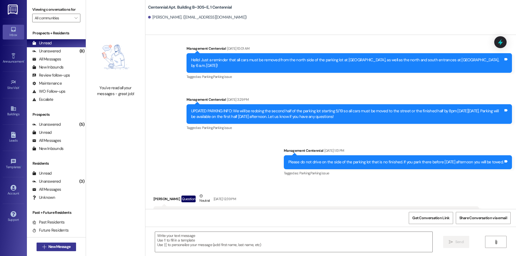
click at [68, 247] on span "New Message" at bounding box center [59, 247] width 22 height 6
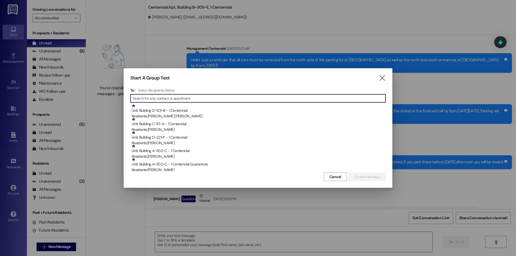
click at [166, 97] on input at bounding box center [259, 99] width 252 height 8
click at [205, 100] on input at bounding box center [259, 99] width 252 height 8
click at [225, 99] on input at bounding box center [259, 99] width 252 height 8
click at [219, 97] on input at bounding box center [259, 99] width 252 height 8
click at [284, 95] on input at bounding box center [259, 99] width 252 height 8
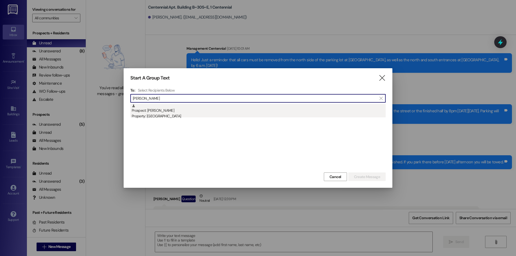
type input "hannah gear"
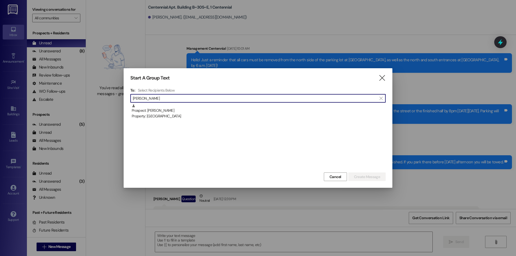
drag, startPoint x: 288, startPoint y: 110, endPoint x: 341, endPoint y: 133, distance: 57.0
click at [288, 110] on div "Prospect: Hannah Geary Property: Cornerstone" at bounding box center [259, 111] width 254 height 15
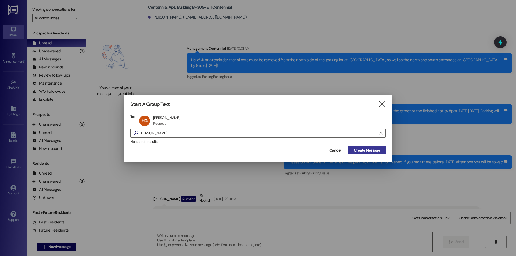
click at [360, 149] on span "Create Message" at bounding box center [367, 150] width 26 height 6
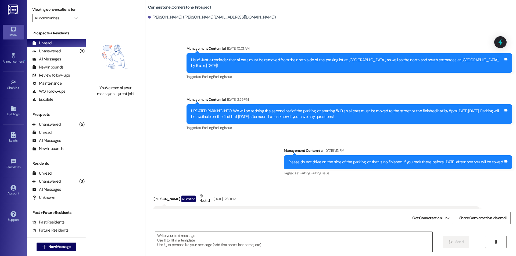
scroll to position [0, 0]
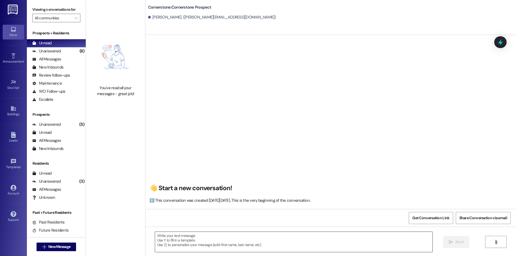
click at [298, 241] on textarea at bounding box center [293, 242] width 277 height 20
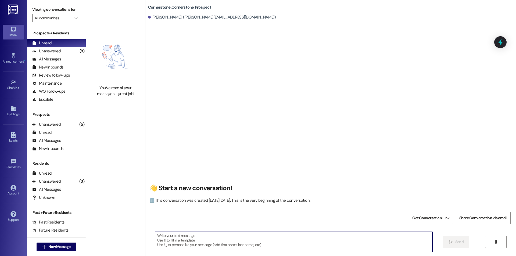
paste textarea "Hey {{first_name}}, we just need you to sign the parking agreement on your Resi…"
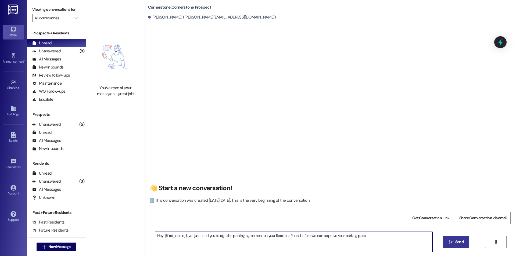
type textarea "Hey {{first_name}}, we just need you to sign the parking agreement on your Resi…"
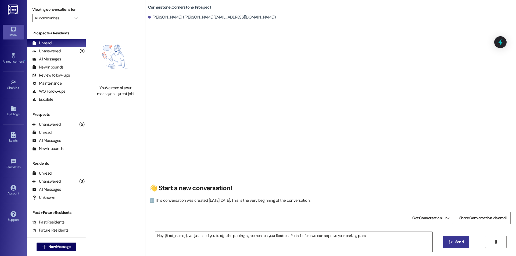
click at [451, 239] on span " Send" at bounding box center [455, 242] width 17 height 6
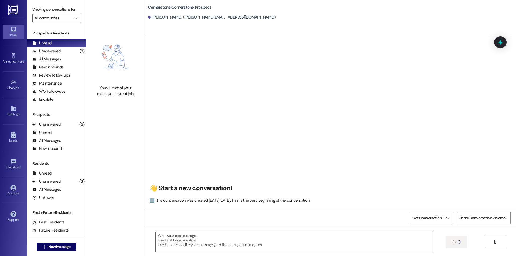
scroll to position [0, 0]
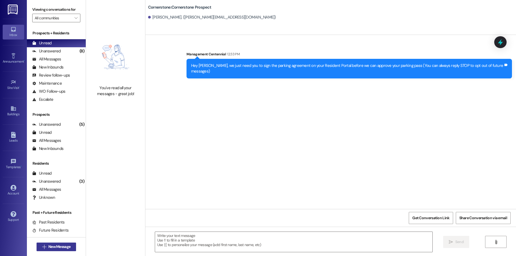
click at [67, 243] on button " New Message" at bounding box center [57, 247] width 40 height 9
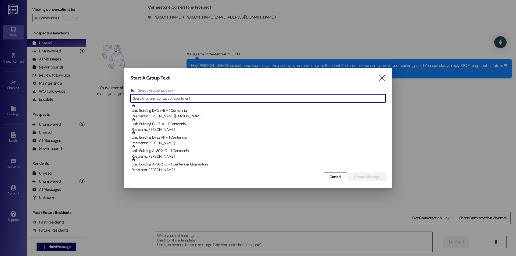
click at [301, 98] on input at bounding box center [259, 99] width 252 height 8
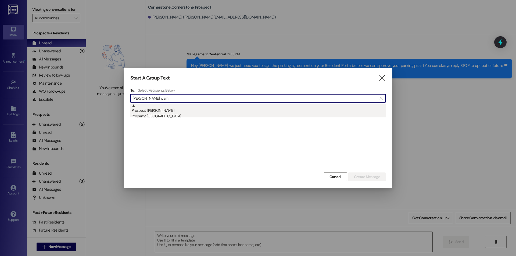
type input "morgan warn"
click at [304, 107] on div "Prospect: Morgan Warnick Property: Cornerstone" at bounding box center [259, 111] width 254 height 15
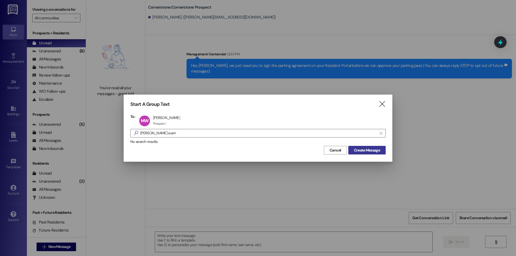
click at [357, 149] on span "Create Message" at bounding box center [367, 150] width 26 height 6
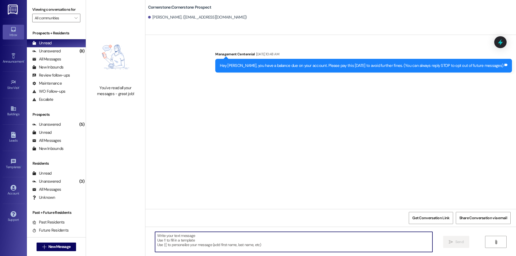
click at [381, 245] on textarea at bounding box center [293, 242] width 277 height 20
paste textarea "Hey {{first_name}}, we just need you to sign the parking agreement on your Resi…"
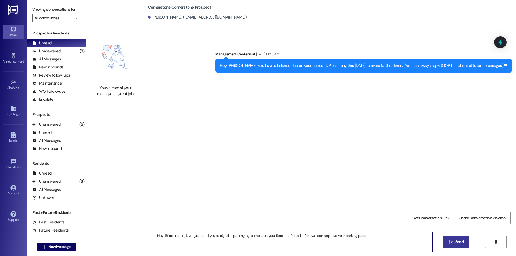
type textarea "Hey {{first_name}}, we just need you to sign the parking agreement on your Resi…"
click at [464, 238] on button " Send" at bounding box center [456, 242] width 26 height 12
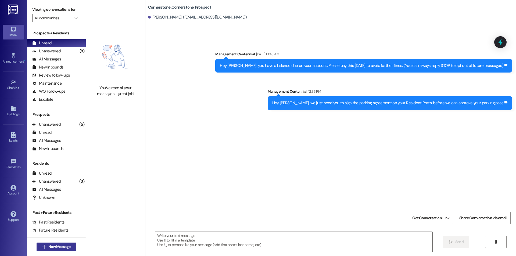
click at [53, 245] on span "New Message" at bounding box center [59, 247] width 22 height 6
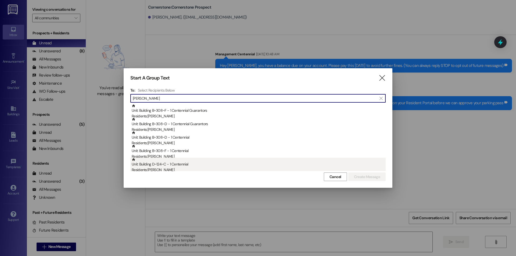
type input "faylor"
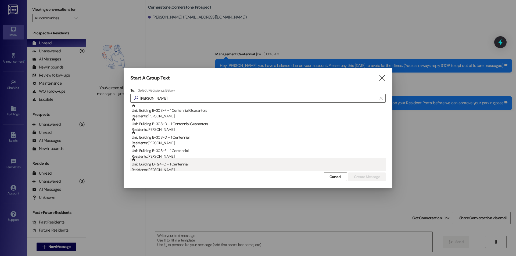
click at [182, 158] on div "Unit: Building D~124~C - 1 Centennial Residents: Cathryn Faylor" at bounding box center [259, 165] width 254 height 15
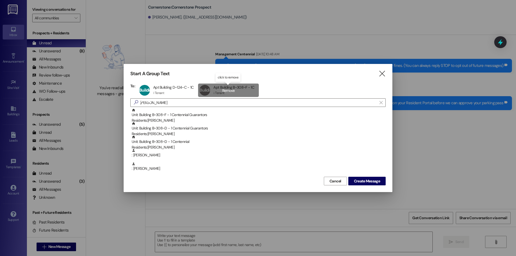
click at [228, 90] on div "Building B~308~F Apt Building B~308~F - 1C Apt Building B~308~F - 1C 1 Tenant 1…" at bounding box center [228, 90] width 61 height 13
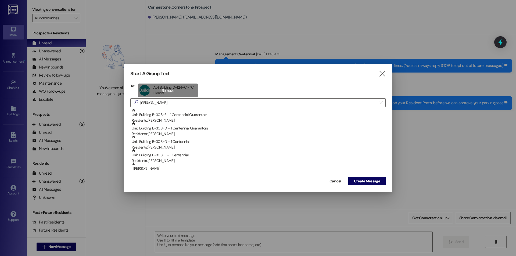
click at [178, 88] on div "Building D~124~C Apt Building D~124~C - 1C Apt Building D~124~C - 1C 1 Tenant 1…" at bounding box center [168, 90] width 60 height 13
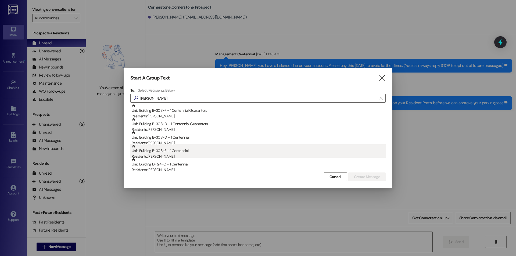
click at [169, 154] on div "Residents: Joseph Faylor" at bounding box center [259, 157] width 254 height 6
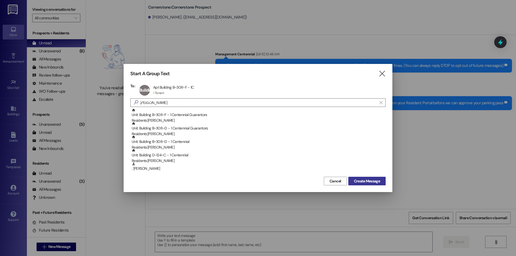
click at [370, 178] on button "Create Message" at bounding box center [366, 181] width 37 height 9
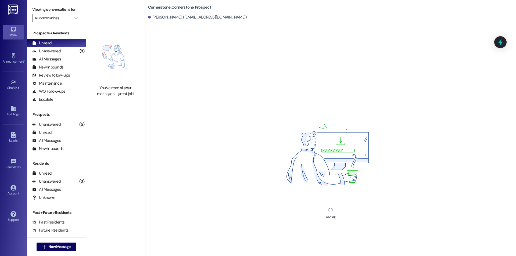
click at [325, 236] on div "Loading..." at bounding box center [330, 163] width 370 height 256
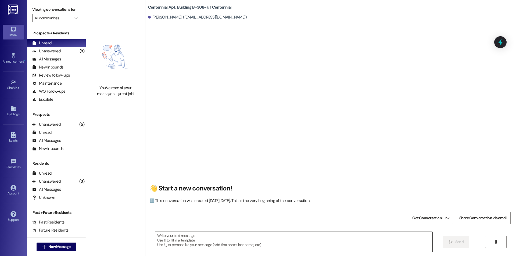
click at [324, 239] on textarea at bounding box center [293, 242] width 277 height 20
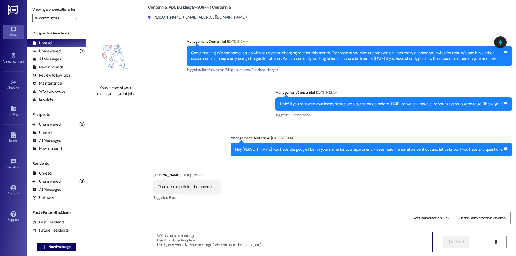
scroll to position [10040, 0]
paste textarea "Hey {{first_name}}, we just need you to sign the parking agreement on your Resi…"
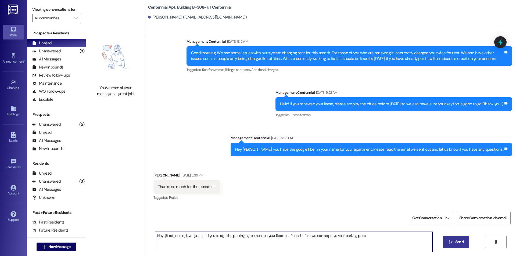
type textarea "Hey {{first_name}}, we just need you to sign the parking agreement on your Resi…"
click at [454, 243] on span "Send" at bounding box center [459, 242] width 10 height 6
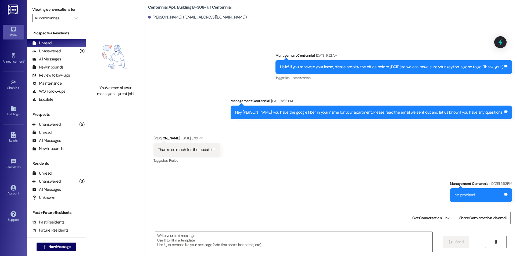
scroll to position [10078, 0]
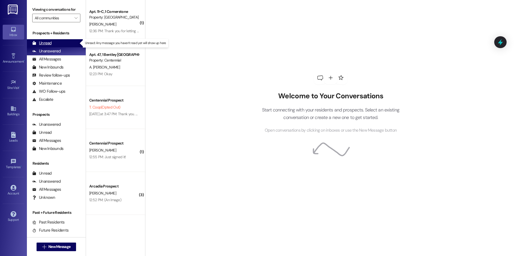
click at [47, 44] on div "Unread" at bounding box center [41, 43] width 19 height 6
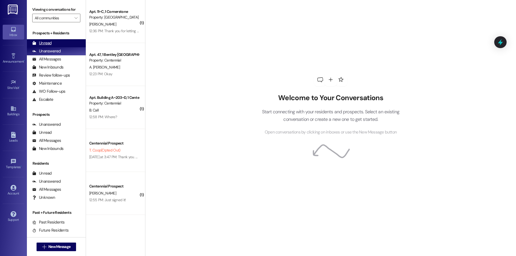
click at [48, 46] on div "Unread" at bounding box center [41, 43] width 19 height 6
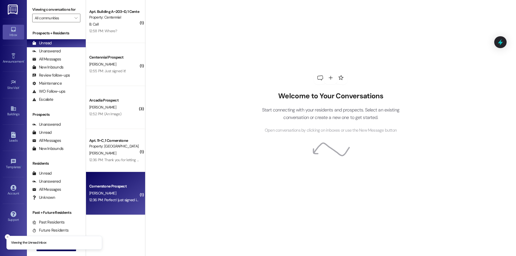
click at [120, 203] on div "12:36 PM: Perfect I just signed it 😊 12:36 PM: Perfect I just signed it 😊" at bounding box center [114, 200] width 51 height 7
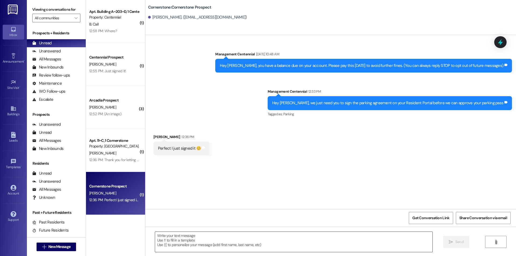
click at [237, 235] on textarea at bounding box center [293, 242] width 277 height 20
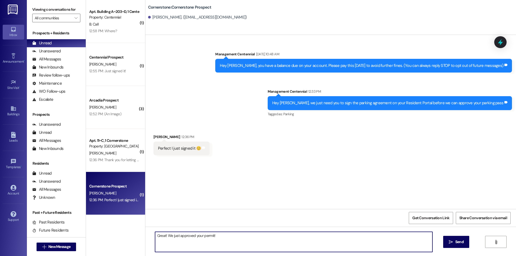
type textarea "Great! We just approved your permit!"
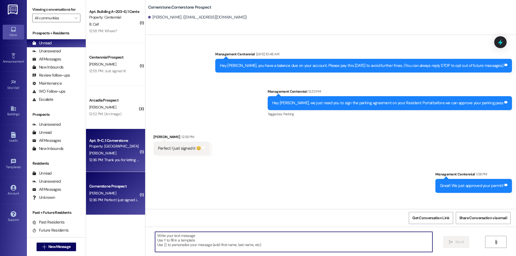
click at [111, 156] on div "[PERSON_NAME]" at bounding box center [114, 153] width 51 height 7
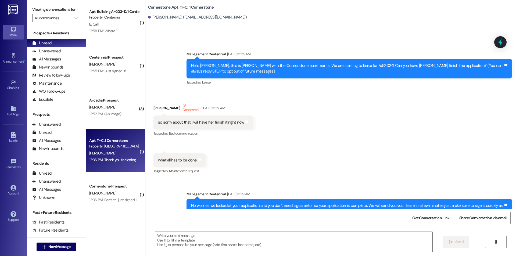
scroll to position [3056, 0]
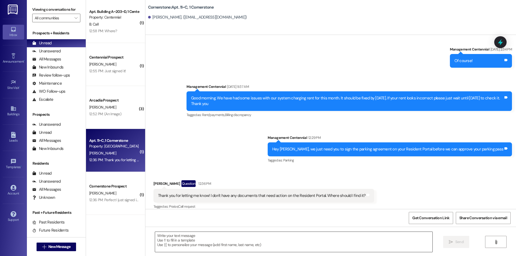
click at [197, 244] on textarea at bounding box center [293, 242] width 277 height 20
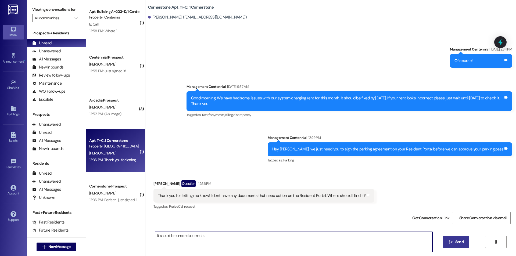
type textarea "It should be under documents"
click at [456, 242] on span "Send" at bounding box center [459, 242] width 8 height 6
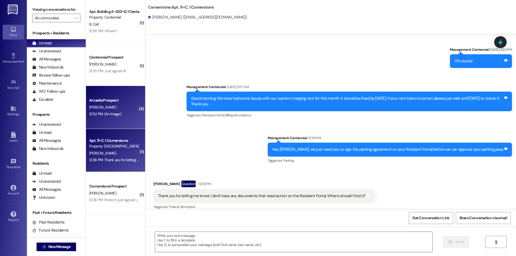
click at [108, 114] on div "12:52 PM: (An Image) 12:52 PM: (An Image)" at bounding box center [105, 113] width 32 height 5
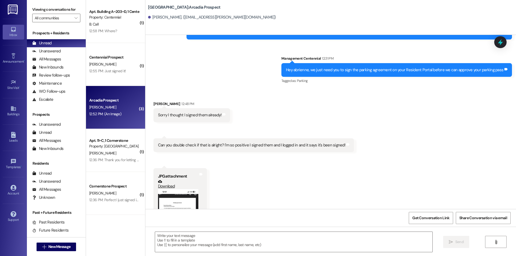
scroll to position [116, 0]
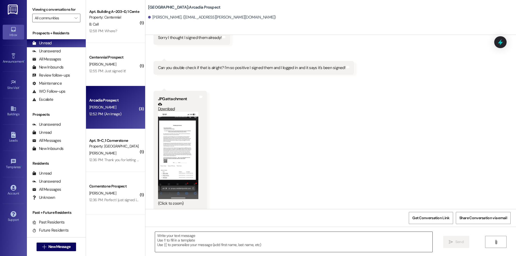
click at [271, 241] on textarea at bounding box center [293, 242] width 277 height 20
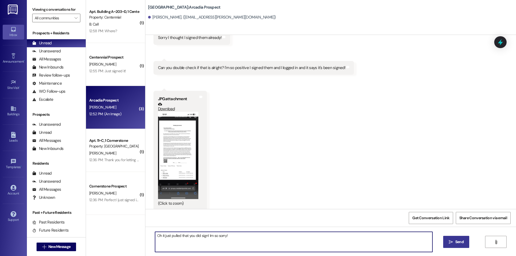
type textarea "Oh it just pulled that you did sign! Im so sorry!"
